Goal: Information Seeking & Learning: Understand process/instructions

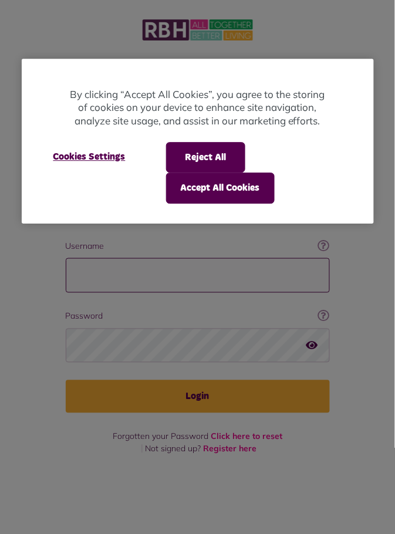
type input "**********"
click at [66, 380] on button "Login" at bounding box center [198, 396] width 264 height 33
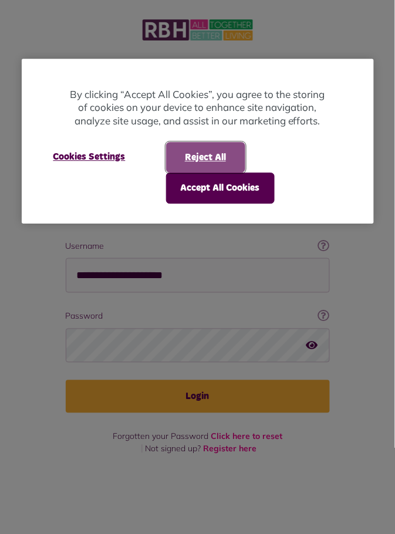
click at [227, 157] on button "Reject All" at bounding box center [205, 157] width 79 height 31
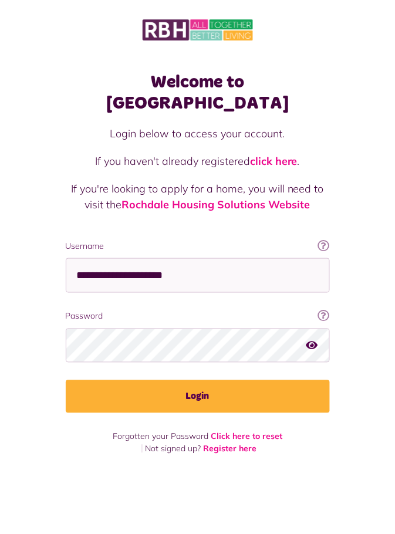
click at [201, 380] on button "Login" at bounding box center [198, 396] width 264 height 33
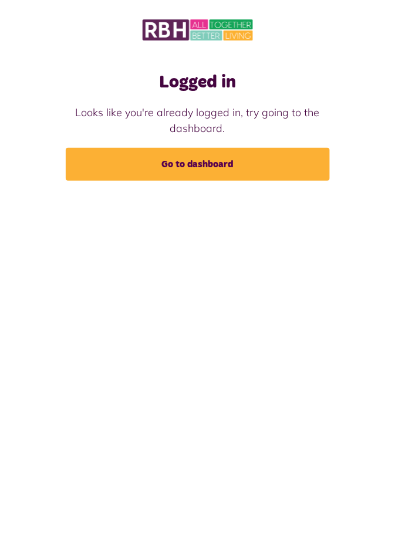
click at [295, 164] on link "Go to dashboard" at bounding box center [198, 164] width 264 height 33
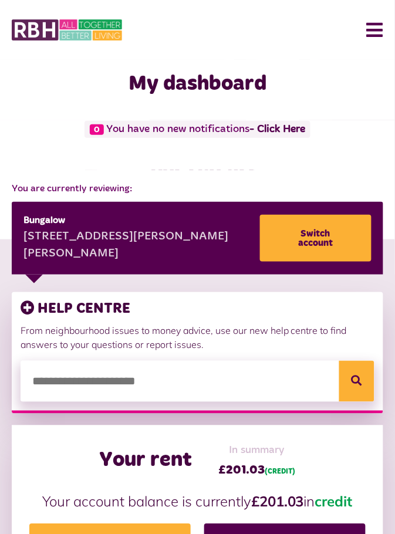
scroll to position [9, 0]
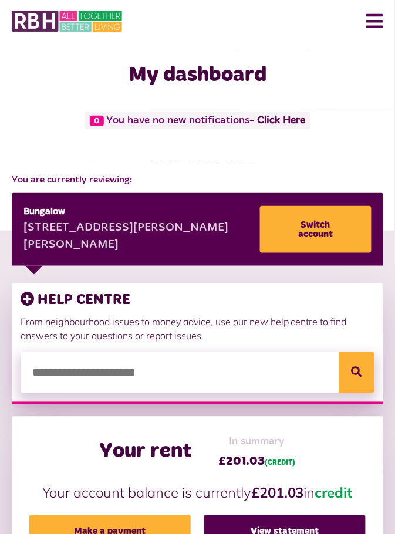
click at [375, 26] on button "Menu" at bounding box center [370, 21] width 25 height 36
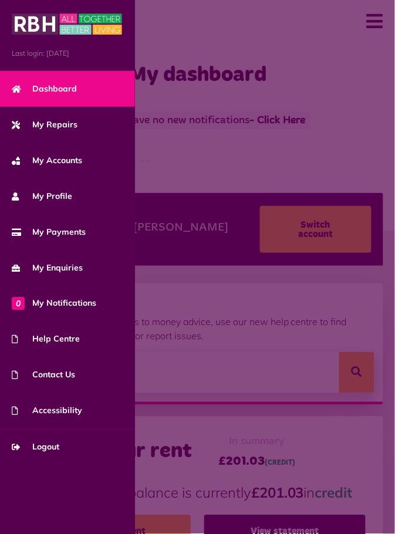
click at [60, 339] on span "Help Centre" at bounding box center [46, 339] width 68 height 12
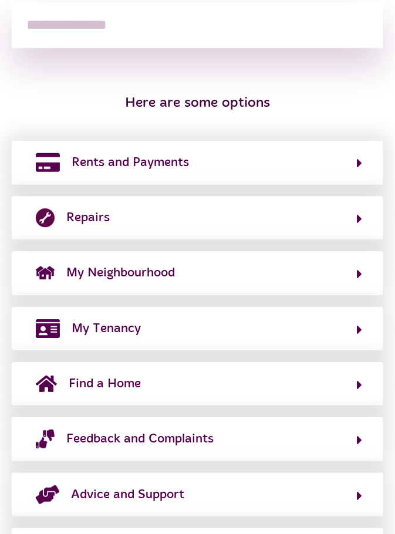
scroll to position [266, 0]
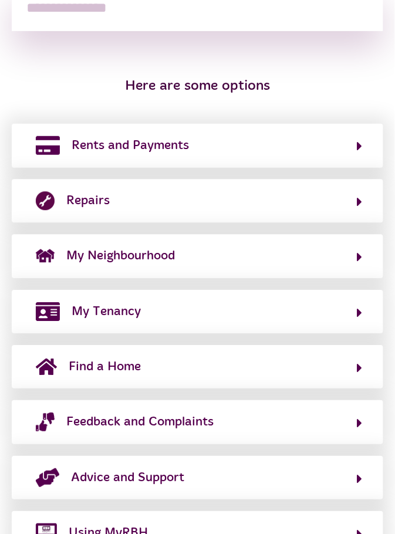
click at [356, 419] on button "Feedback and Complaints" at bounding box center [197, 422] width 330 height 20
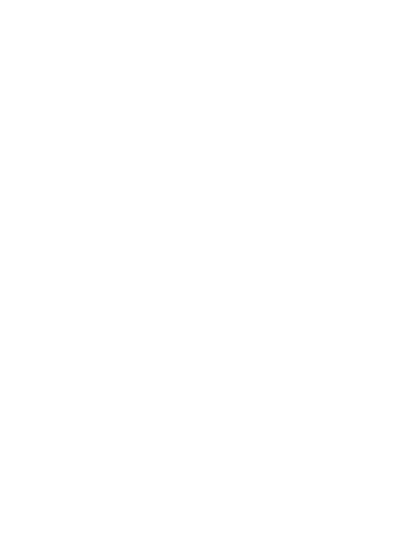
scroll to position [0, 0]
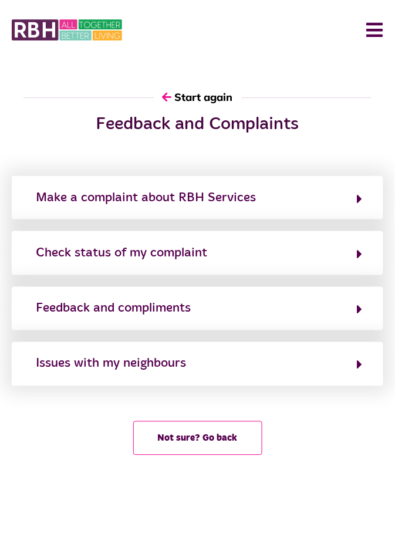
click at [357, 360] on icon "button" at bounding box center [359, 365] width 5 height 14
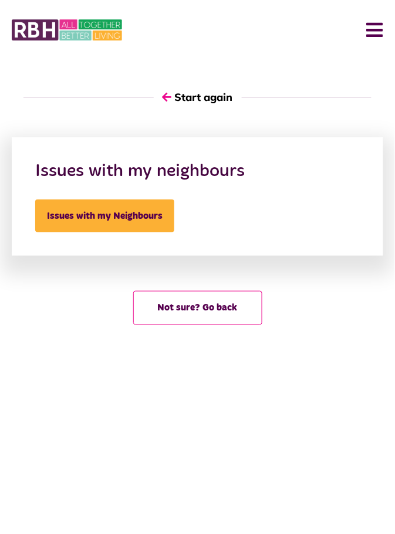
click at [150, 215] on link "Issues with my Neighbours" at bounding box center [104, 215] width 139 height 33
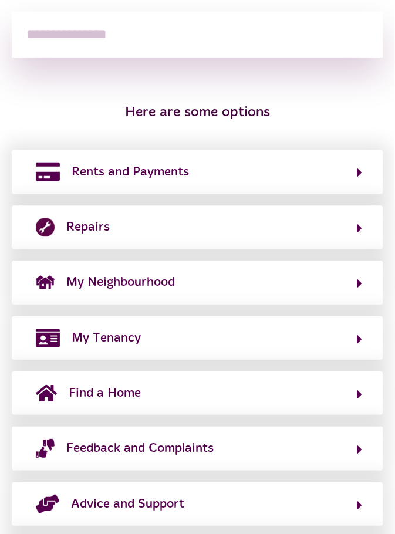
scroll to position [266, 0]
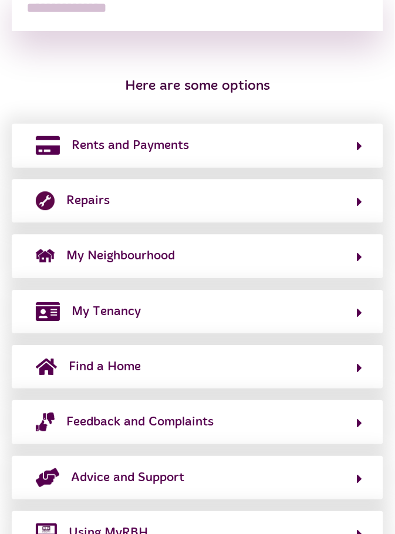
click at [357, 418] on button "Feedback and Complaints" at bounding box center [197, 422] width 330 height 20
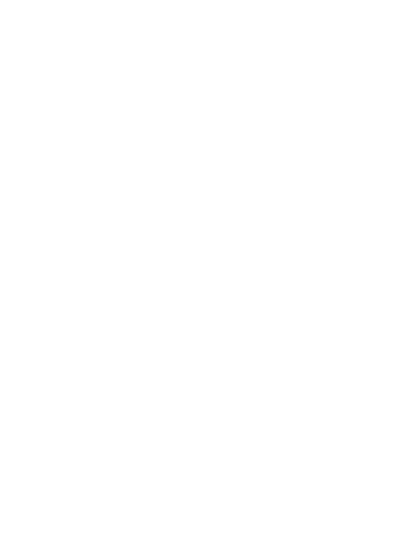
scroll to position [0, 0]
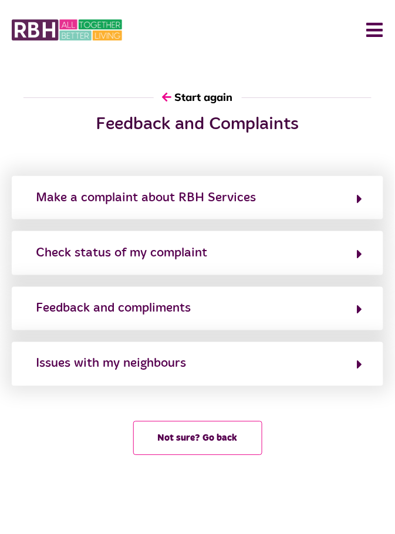
click at [374, 30] on button "Menu" at bounding box center [370, 30] width 25 height 36
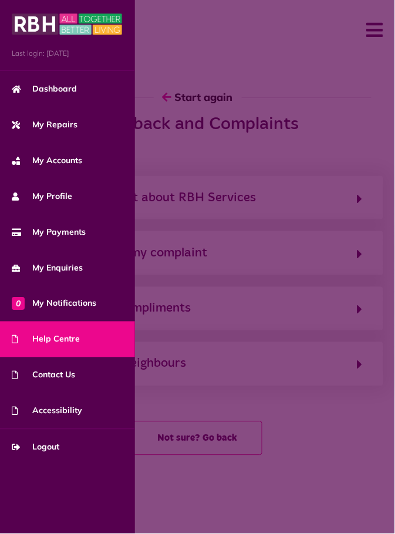
click at [53, 443] on span "Logout" at bounding box center [36, 447] width 48 height 12
